Goal: Information Seeking & Learning: Learn about a topic

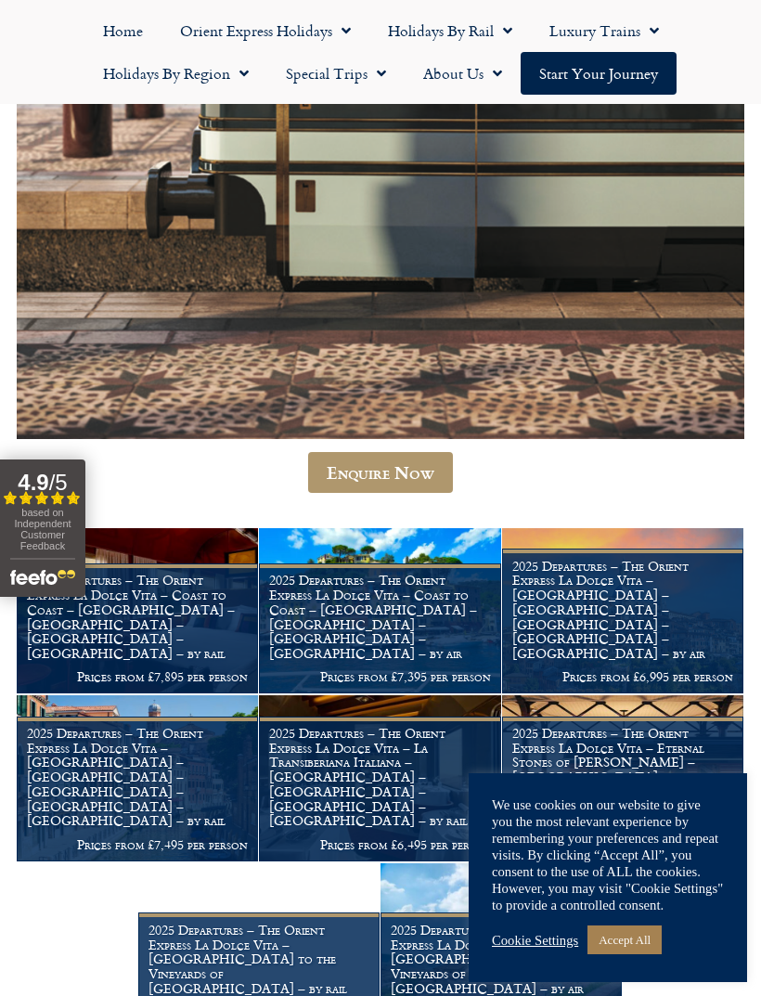
scroll to position [997, 0]
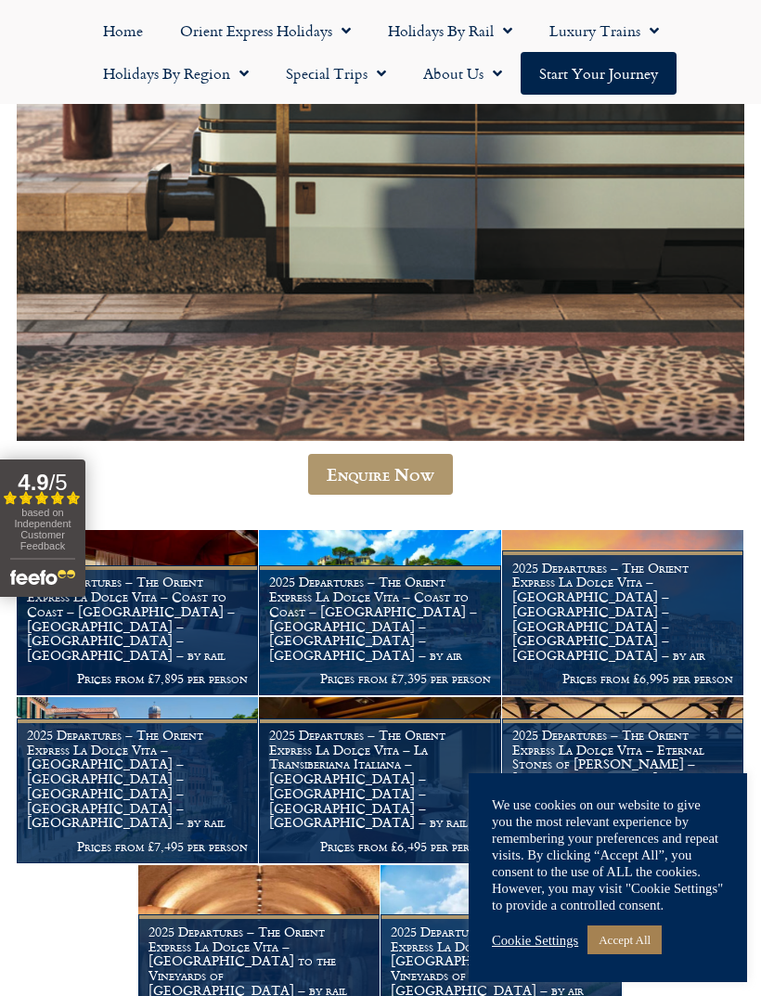
click at [405, 469] on link "Enquire Now" at bounding box center [380, 474] width 145 height 41
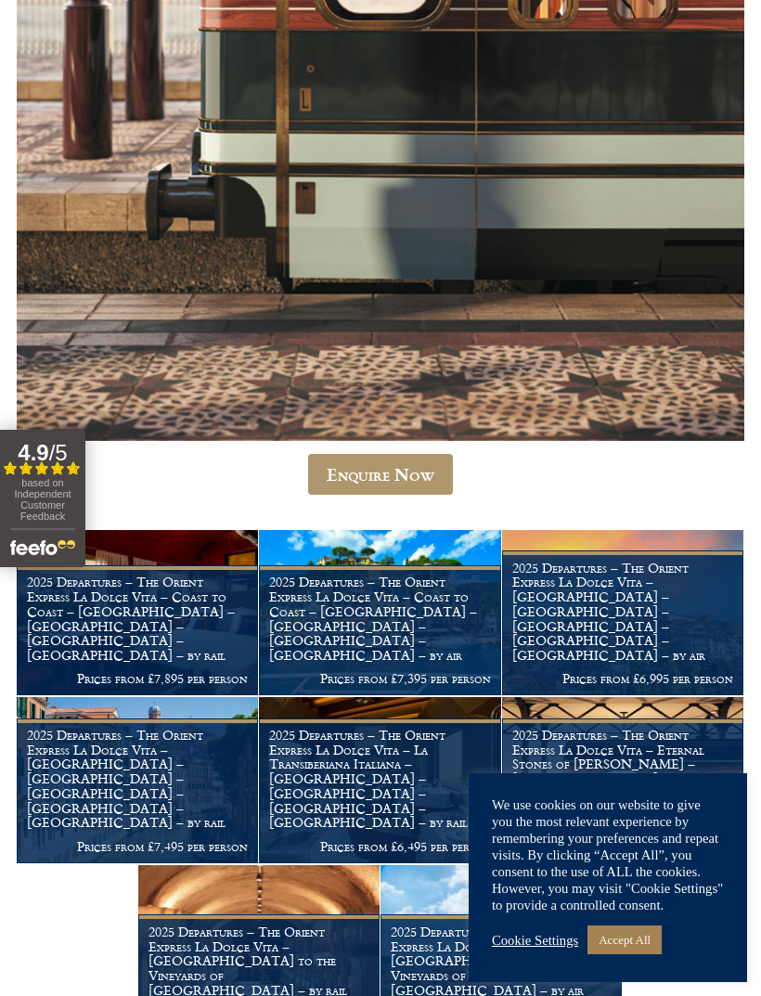
scroll to position [1057, 0]
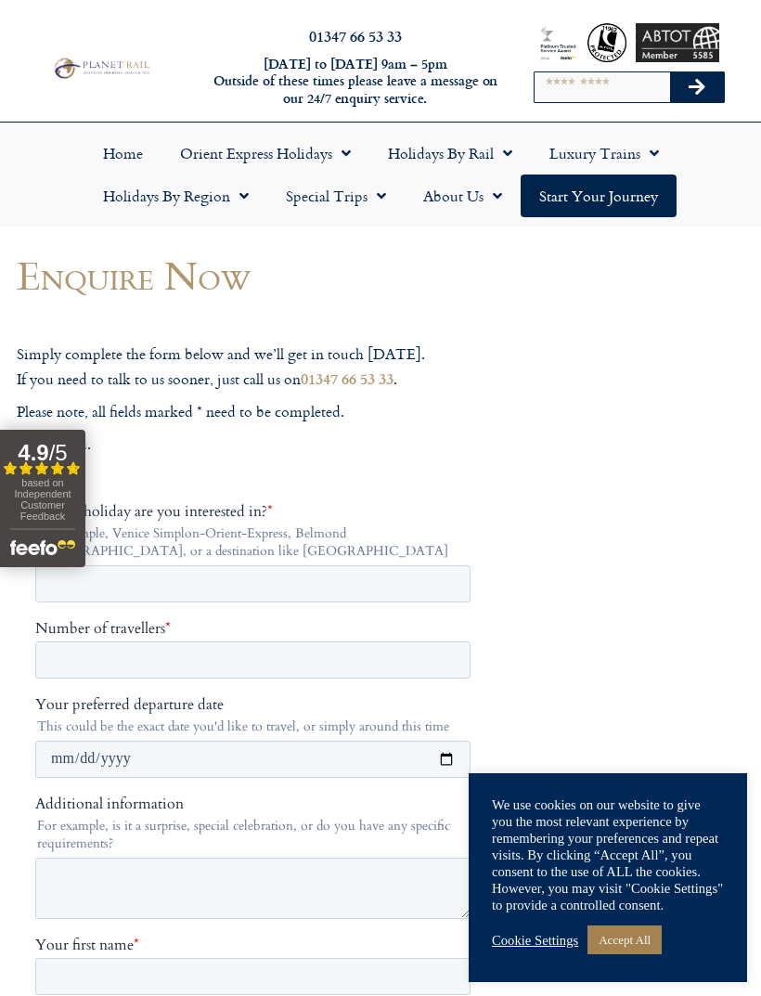
click at [342, 160] on span "Menu" at bounding box center [341, 152] width 19 height 33
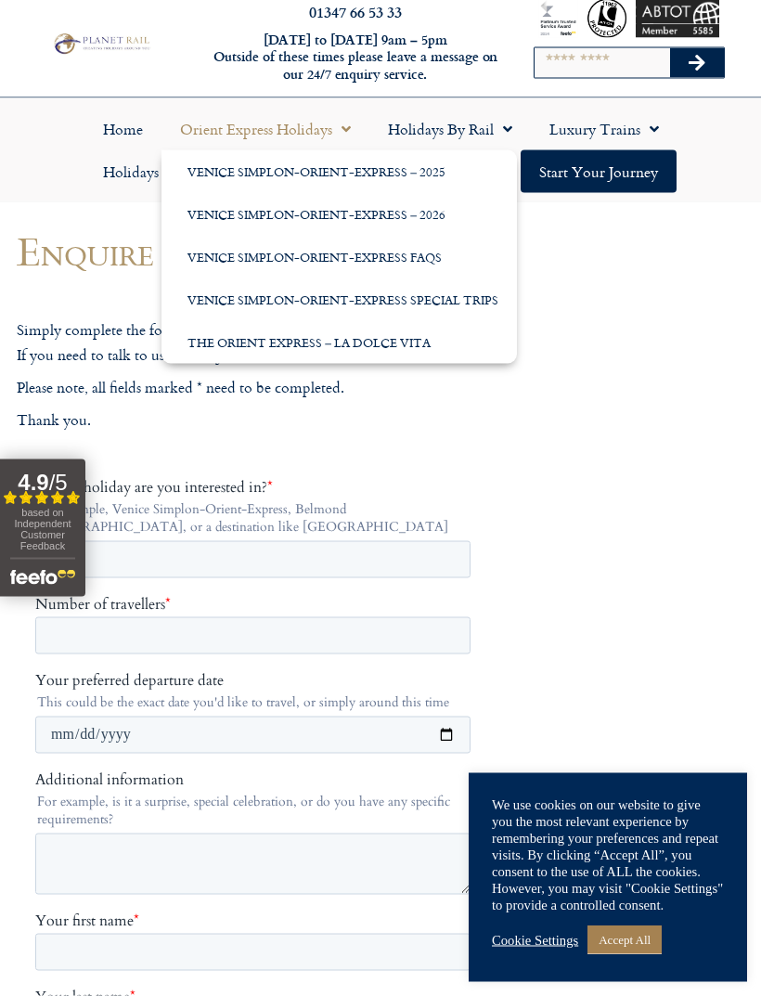
scroll to position [23, 0]
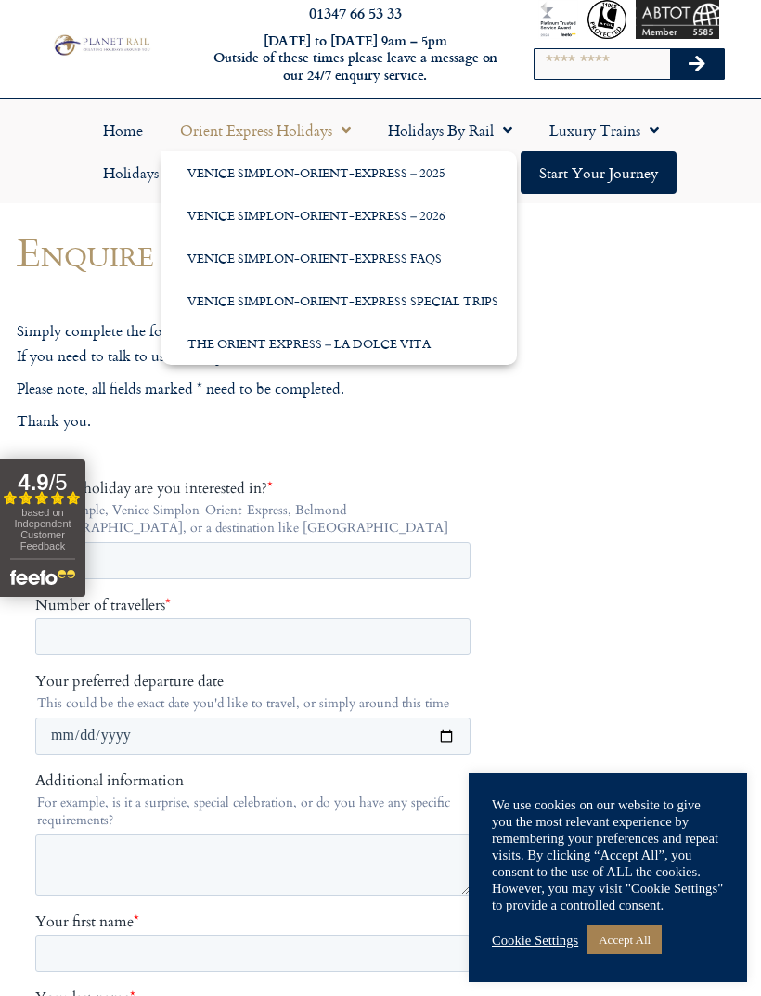
click at [499, 140] on span "Menu" at bounding box center [503, 129] width 19 height 33
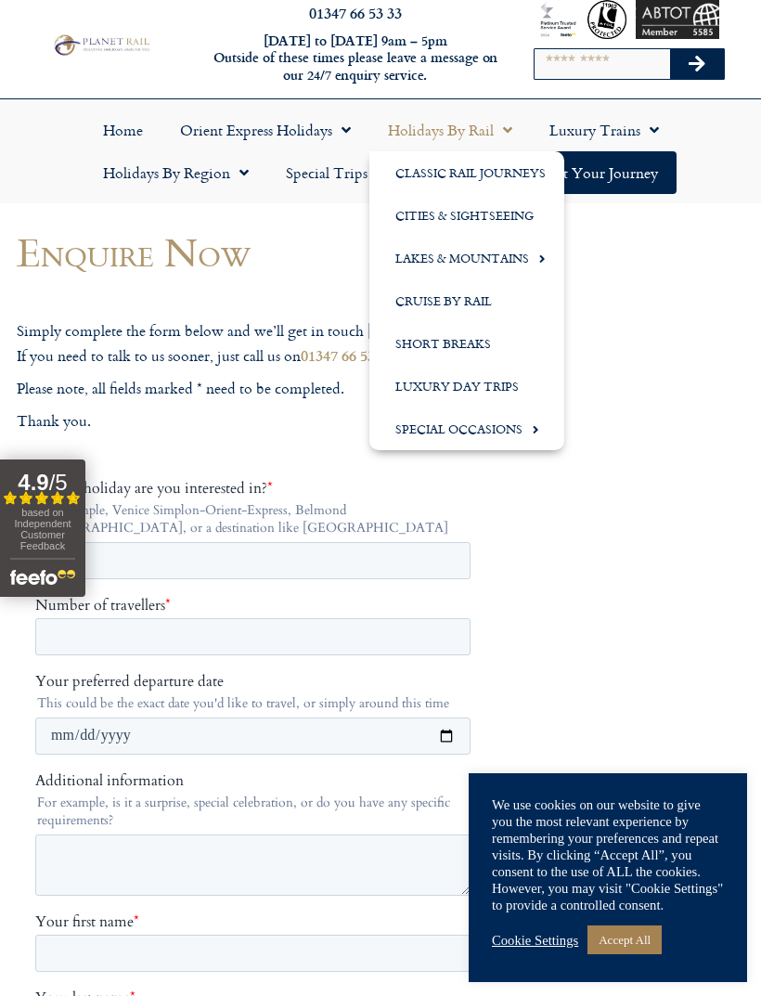
click at [656, 132] on span "Menu" at bounding box center [650, 129] width 19 height 33
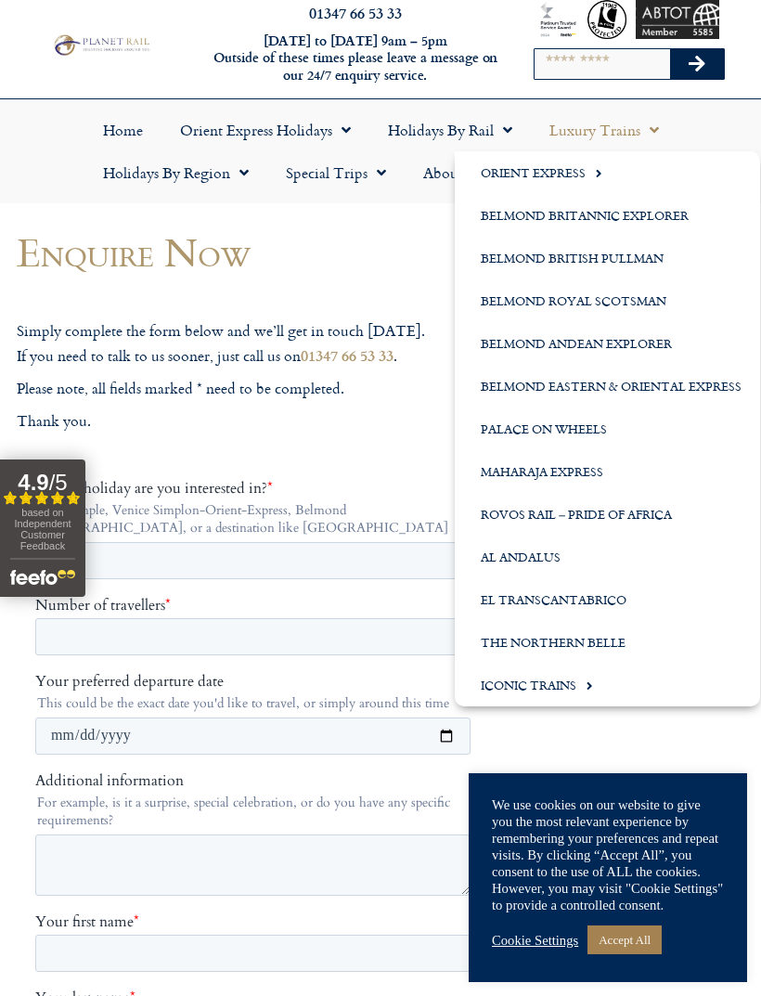
click at [380, 420] on p "Thank you." at bounding box center [257, 421] width 480 height 24
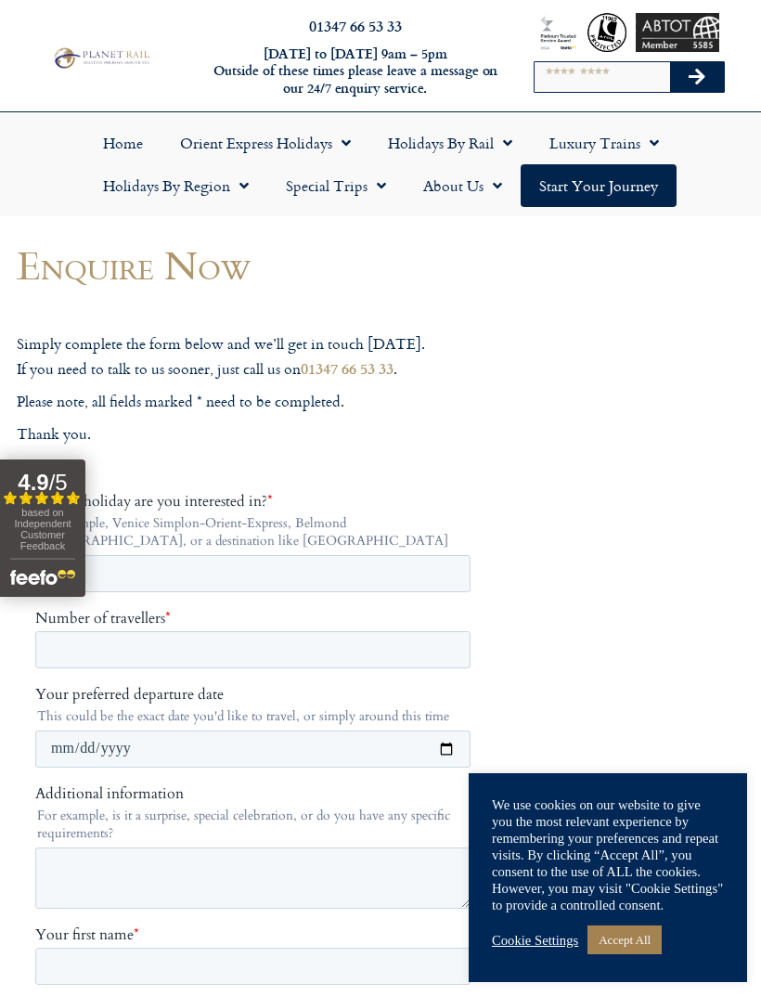
scroll to position [0, 0]
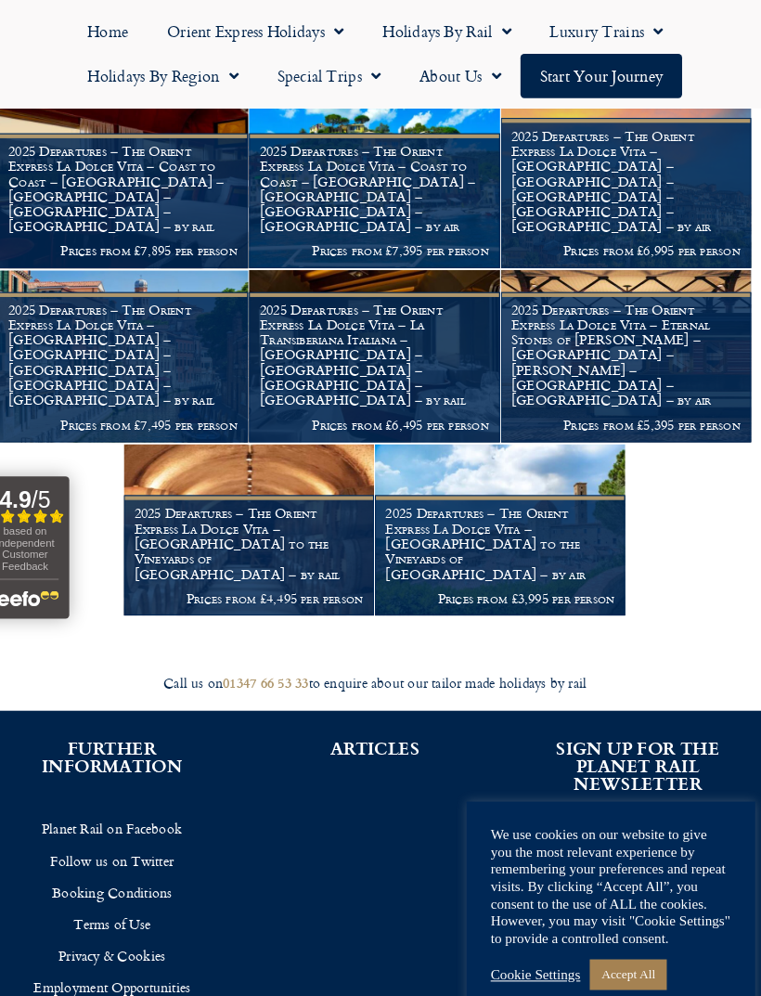
scroll to position [1437, 0]
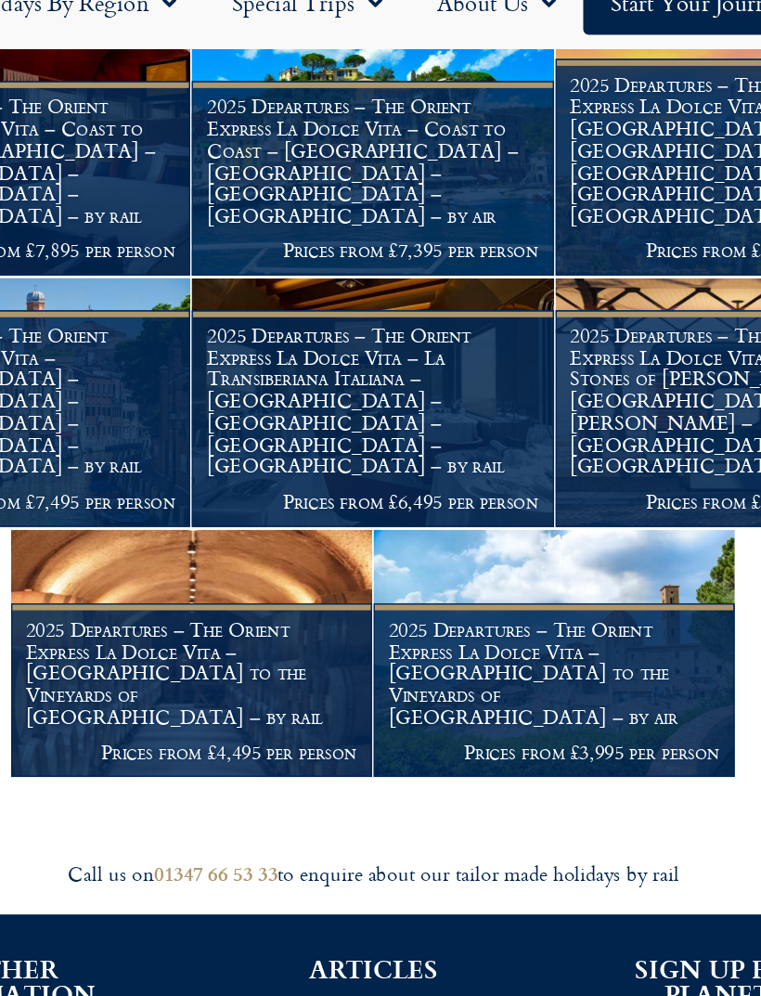
click at [512, 291] on h1 "2025 Departures – The Orient Express La Dolce Vita – Eternal Stones of Matera –…" at bounding box center [622, 339] width 221 height 102
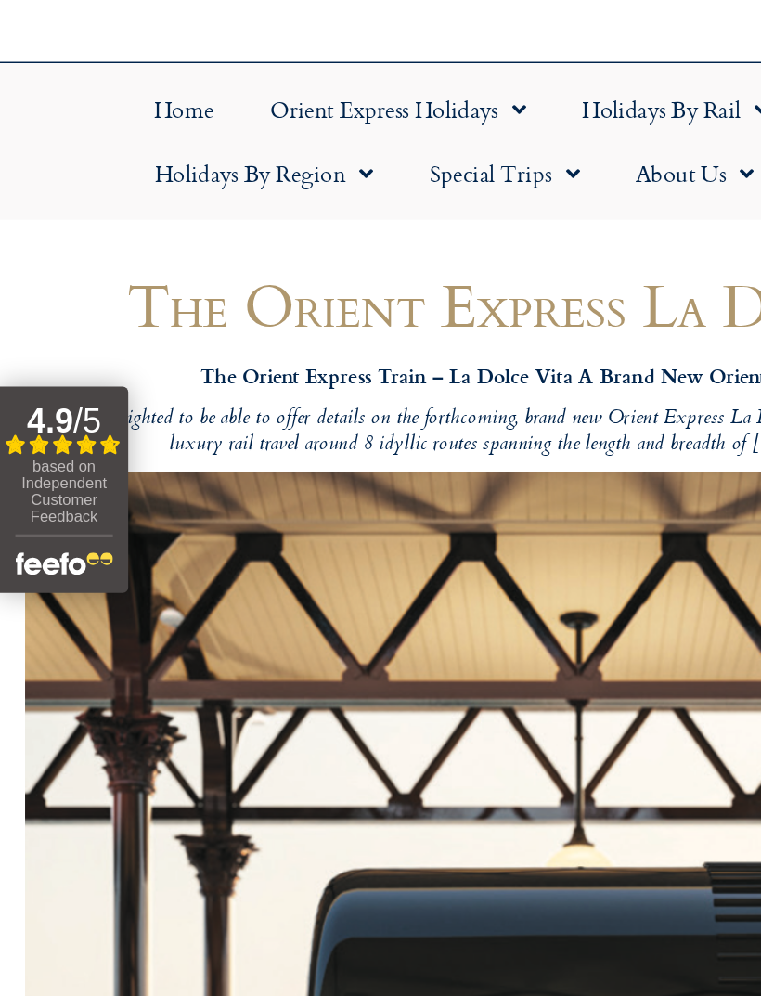
scroll to position [49, 0]
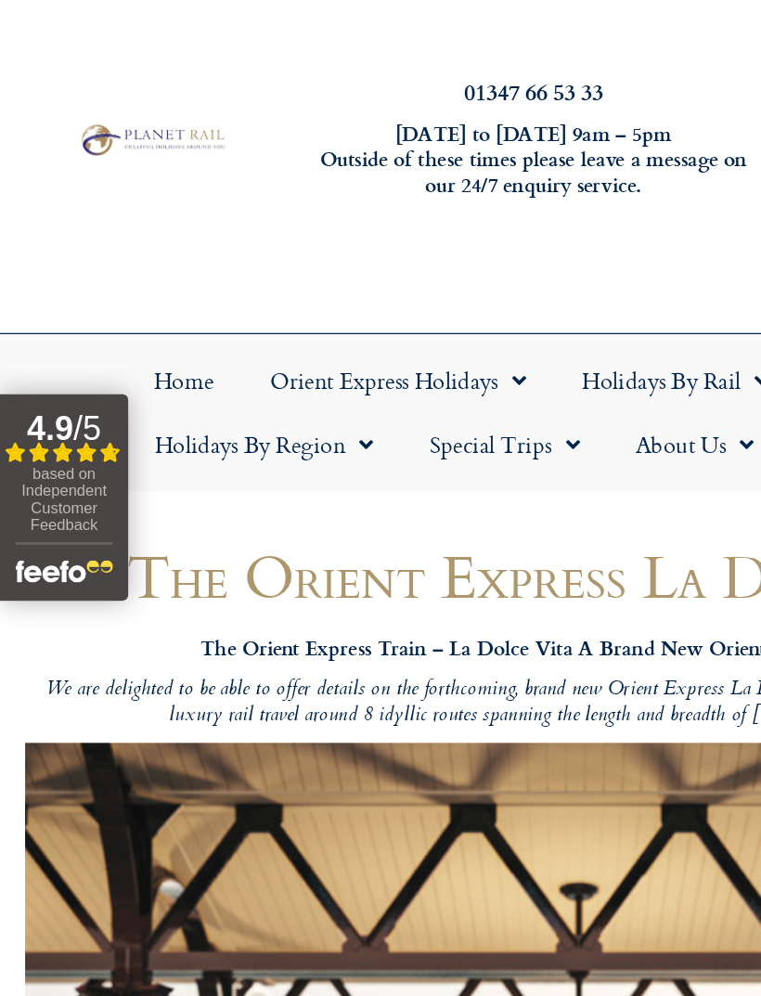
click at [123, 260] on link "Home" at bounding box center [122, 253] width 77 height 43
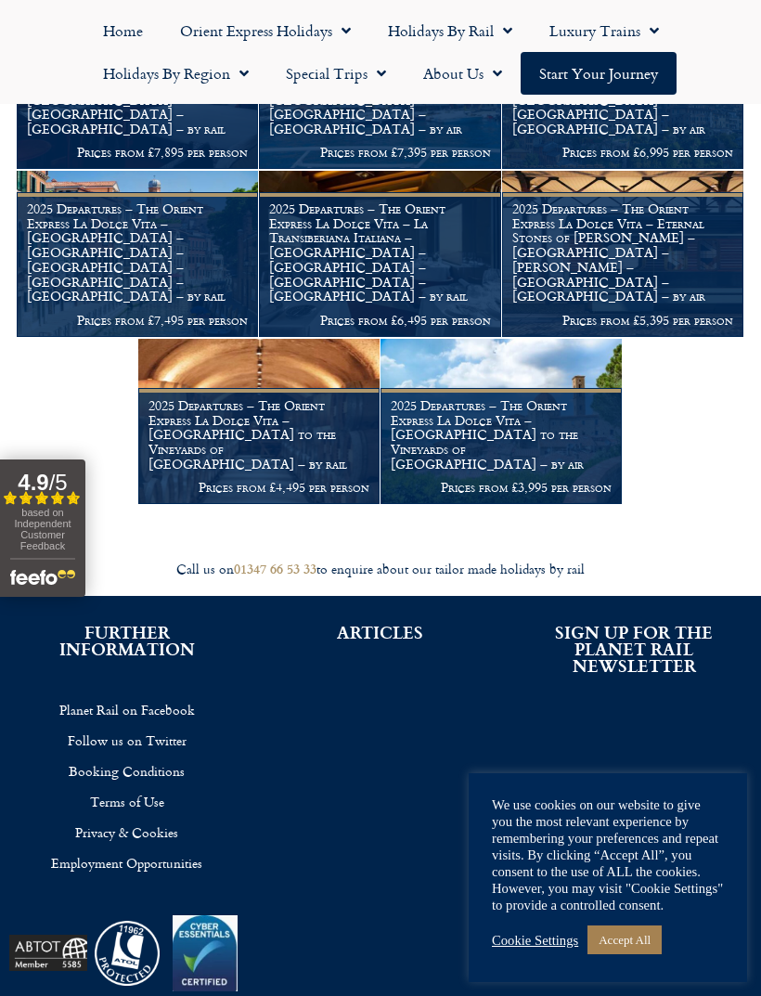
scroll to position [1542, 0]
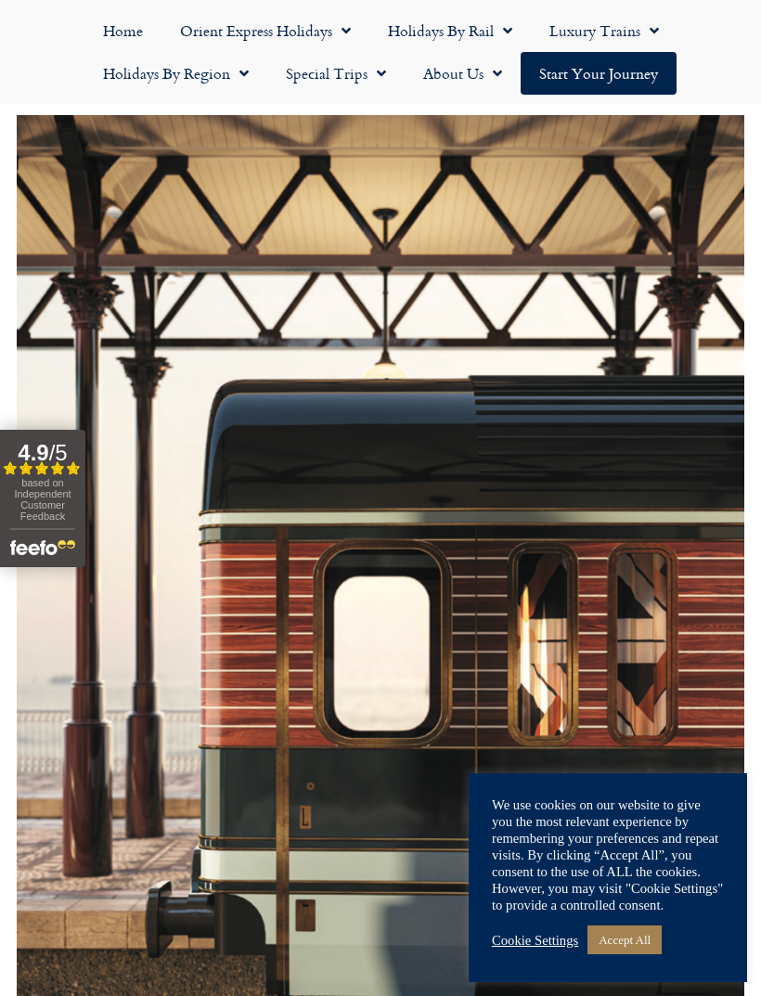
scroll to position [0, 0]
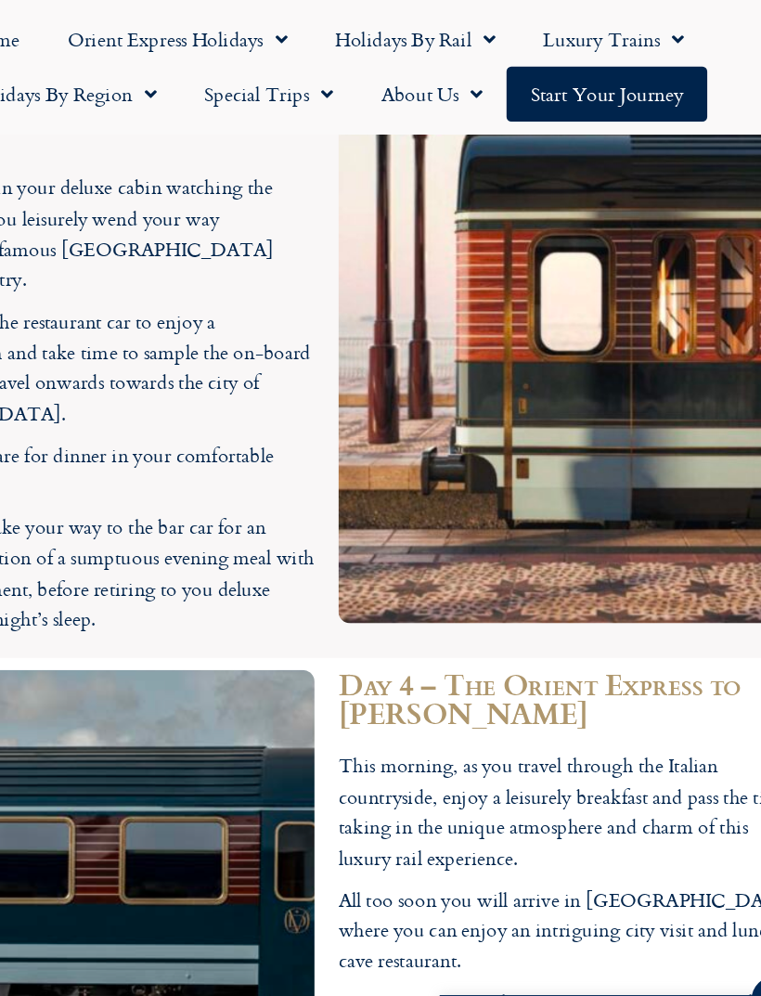
scroll to position [5797, 0]
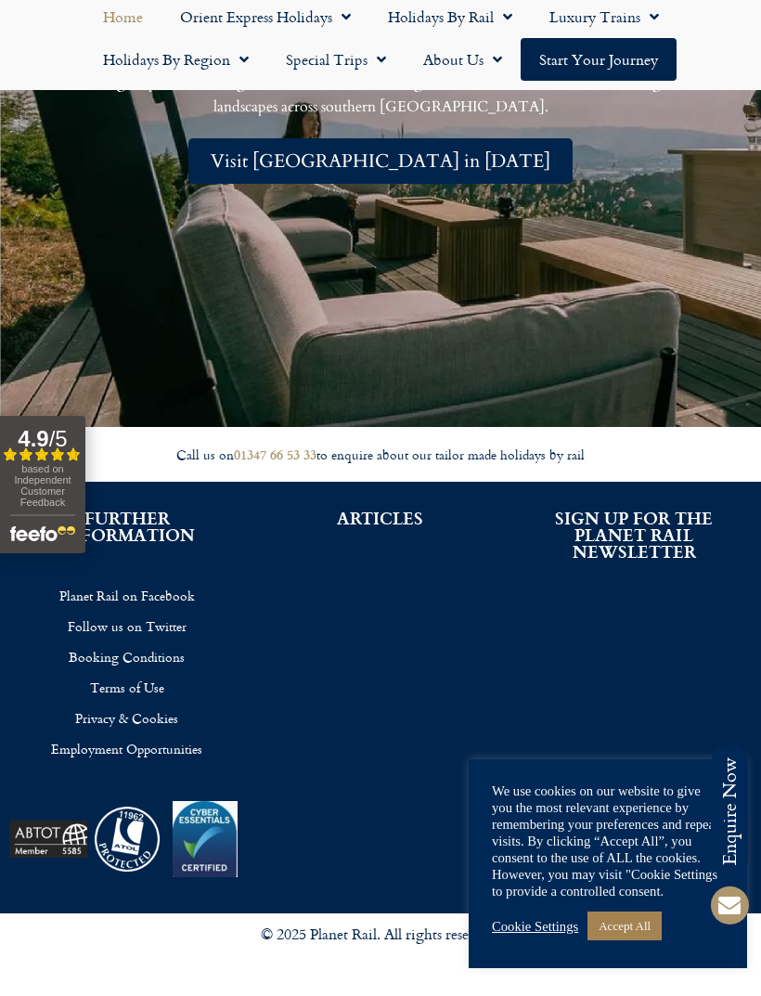
scroll to position [4006, 0]
